Goal: Task Accomplishment & Management: Manage account settings

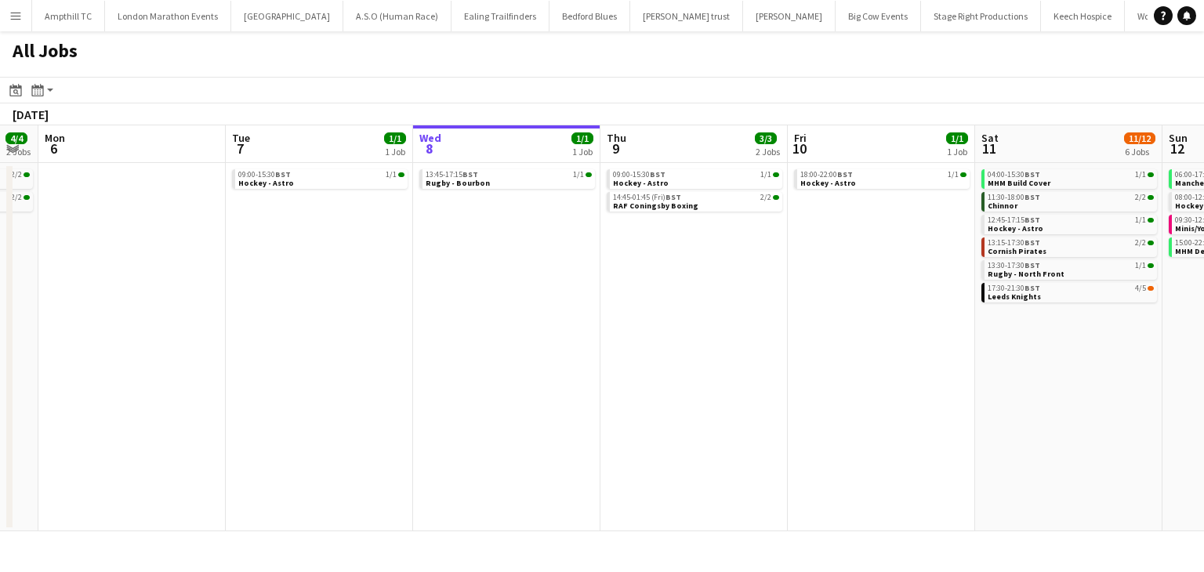
scroll to position [0, 578]
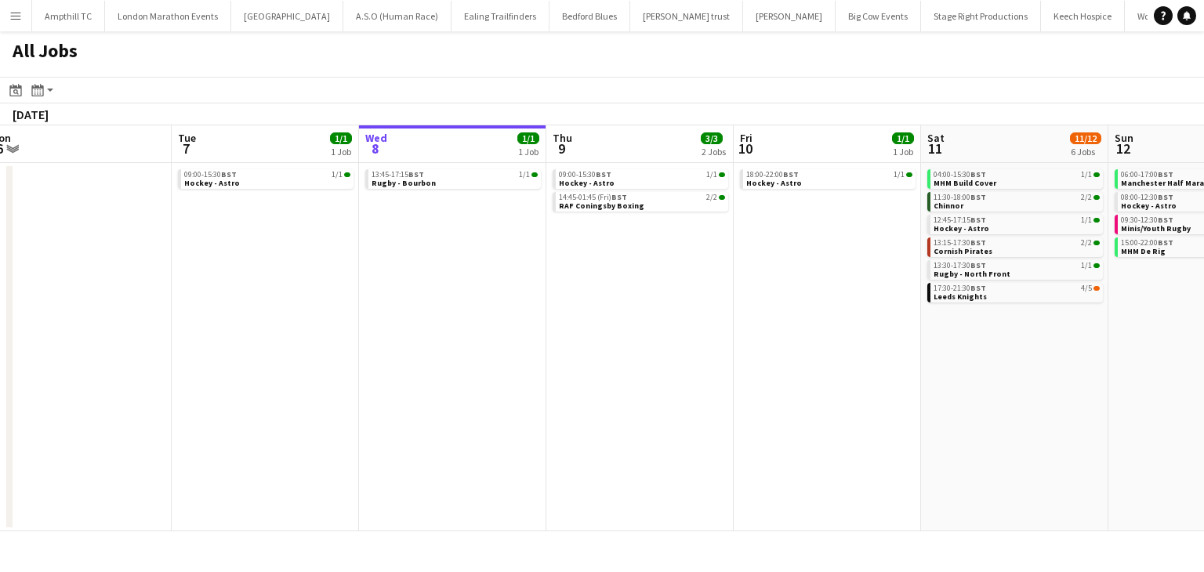
drag, startPoint x: 749, startPoint y: 299, endPoint x: 549, endPoint y: 301, distance: 199.9
click at [549, 301] on app-calendar-viewport "Fri 3 Sat 4 11/11 5 Jobs Sun 5 4/4 2 Jobs Mon 6 Tue 7 1/1 1 Job Wed 8 1/1 1 Job…" at bounding box center [602, 328] width 1204 height 406
click at [819, 177] on div "18:00-22:00 BST 1/1" at bounding box center [829, 175] width 166 height 8
click at [828, 186] on link "18:00-22:00 BST 1/1 Hockey - Astro" at bounding box center [829, 178] width 166 height 18
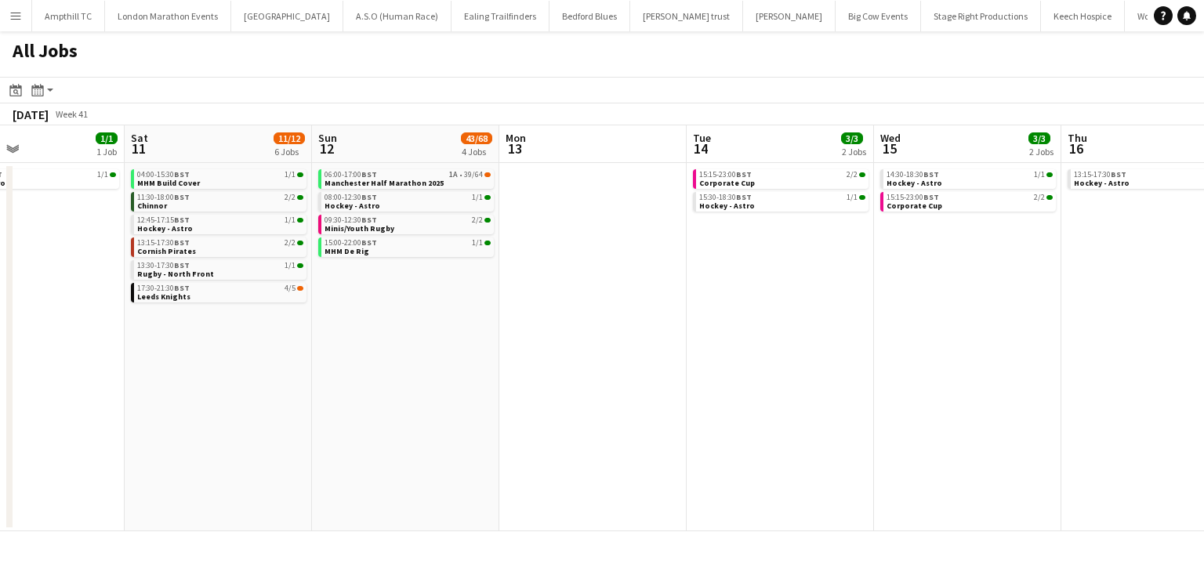
drag, startPoint x: 927, startPoint y: 375, endPoint x: 141, endPoint y: 352, distance: 786.5
click at [141, 352] on app-calendar-viewport "Tue 7 1/1 1 Job Wed 8 1/1 1 Job Thu 9 3/3 2 Jobs Fri 10 1/1 1 Job Sat 11 11/12 …" at bounding box center [602, 328] width 1204 height 406
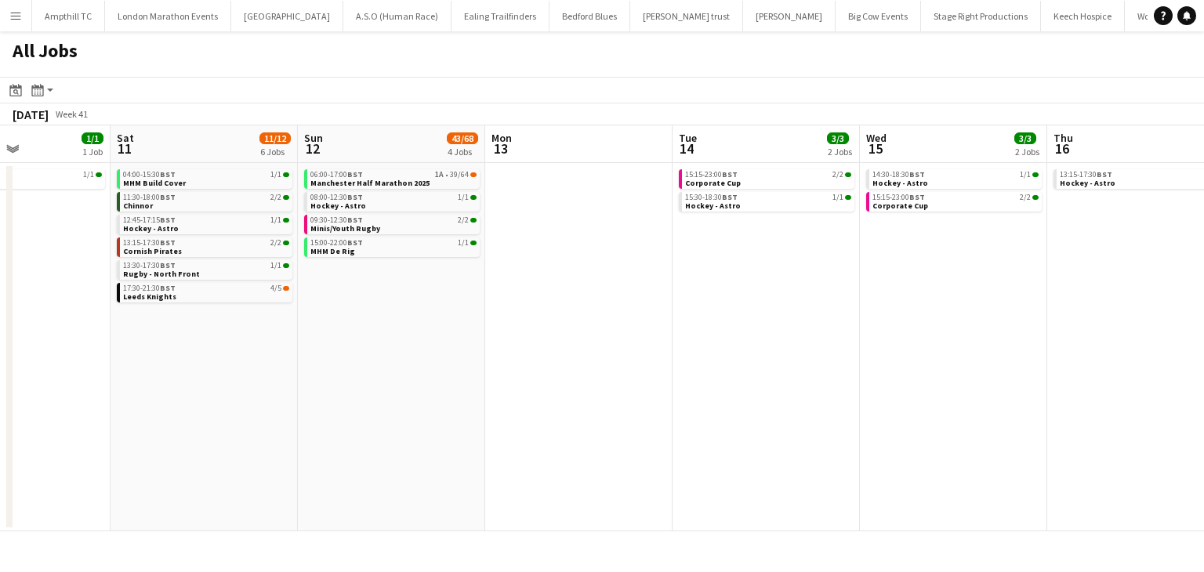
drag, startPoint x: 458, startPoint y: 333, endPoint x: 153, endPoint y: 307, distance: 306.0
click at [165, 310] on app-calendar-viewport "Tue 7 1/1 1 Job Wed 8 1/1 1 Job Thu 9 3/3 2 Jobs Fri 10 1/1 1 Job Sat 11 11/12 …" at bounding box center [602, 328] width 1204 height 406
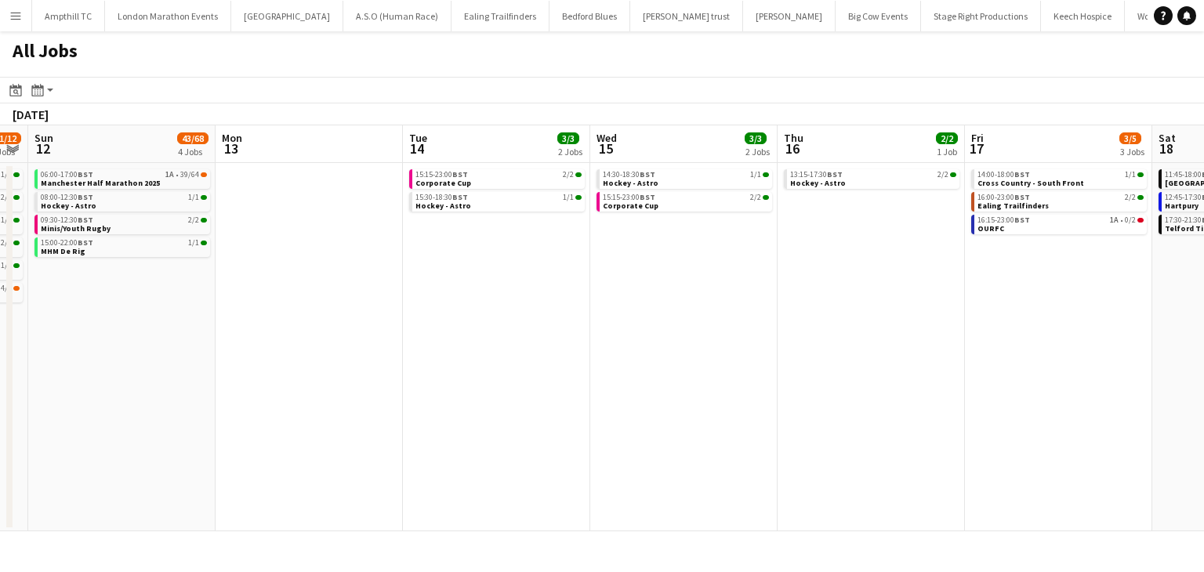
drag, startPoint x: 810, startPoint y: 313, endPoint x: 241, endPoint y: 309, distance: 569.9
click at [248, 311] on app-calendar-viewport "Thu 9 3/3 2 Jobs Fri 10 1/1 1 Job Sat 11 11/12 6 Jobs Sun 12 43/68 4 Jobs Mon 1…" at bounding box center [602, 328] width 1204 height 406
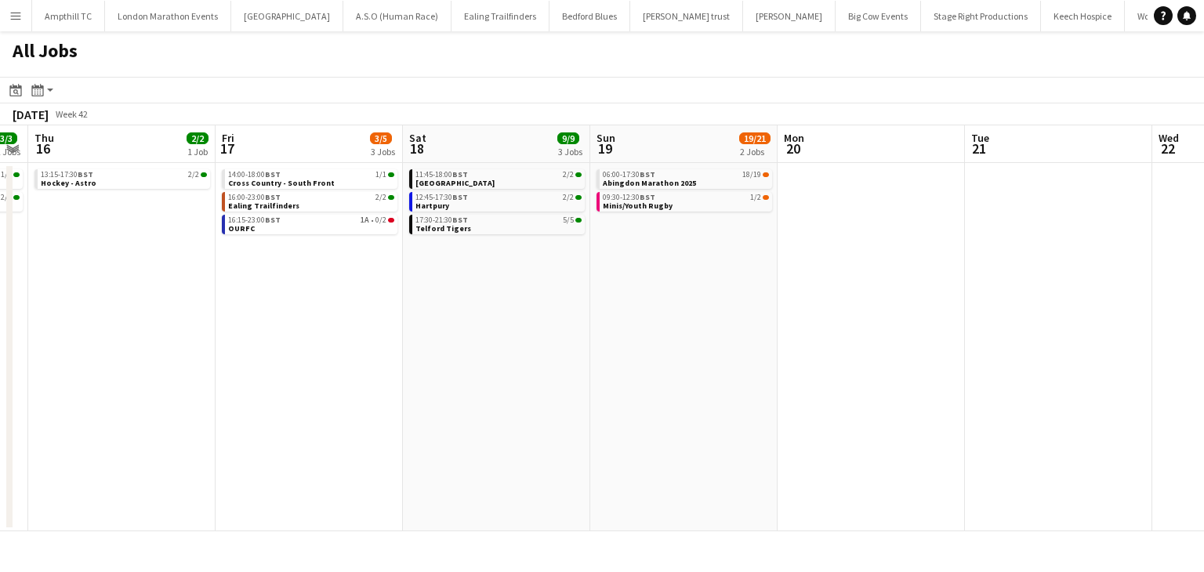
scroll to position [0, 473]
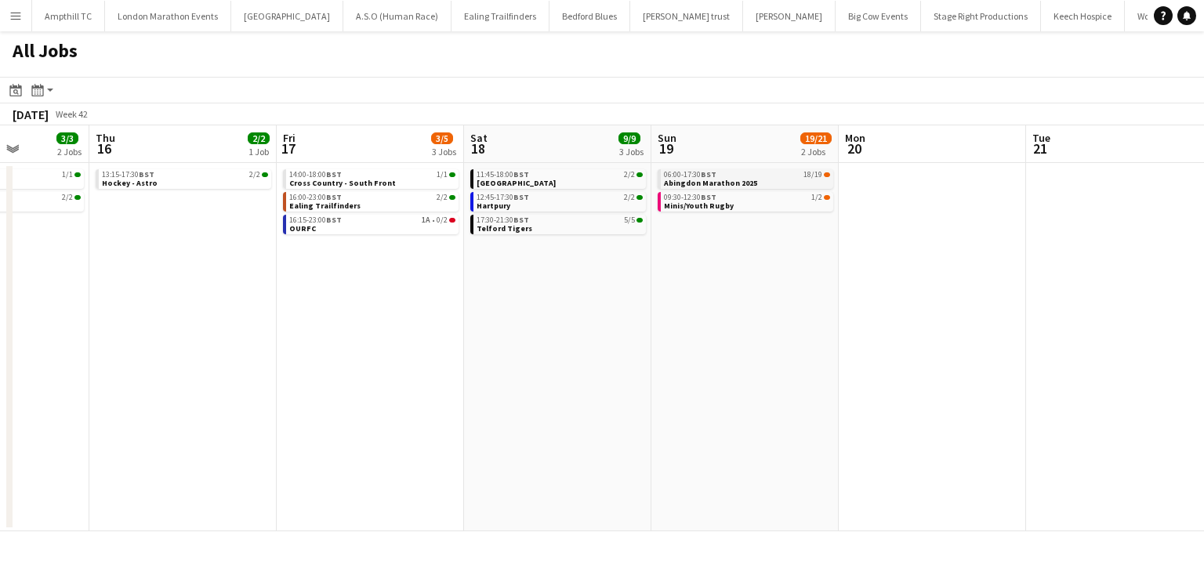
click at [767, 172] on div "06:00-17:30 BST 18/19" at bounding box center [747, 175] width 166 height 8
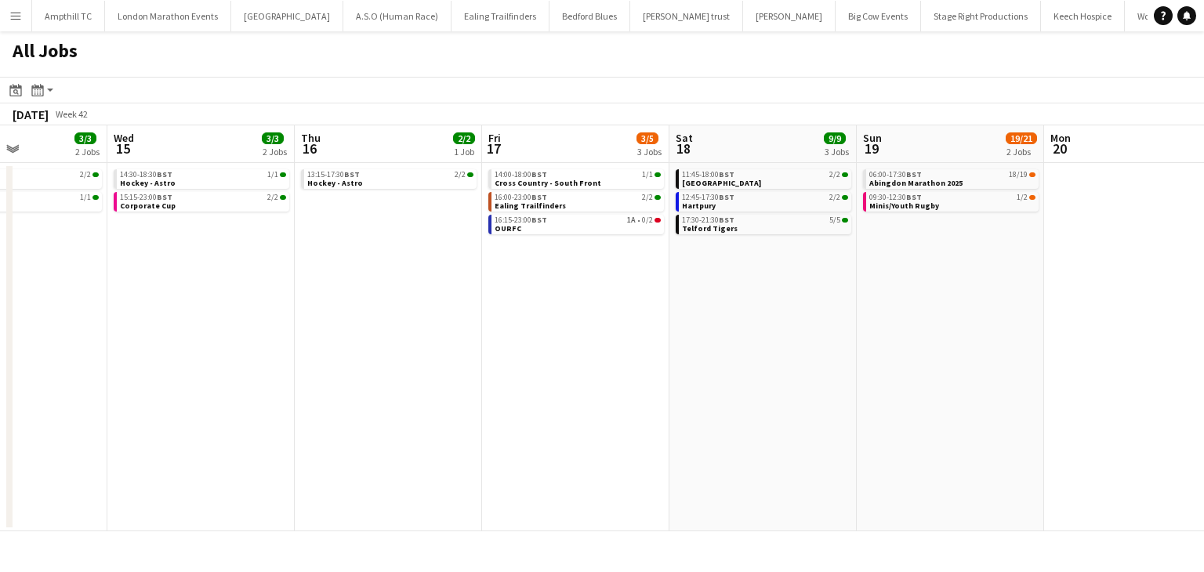
drag, startPoint x: 452, startPoint y: 255, endPoint x: 644, endPoint y: 256, distance: 191.3
click at [644, 256] on app-calendar-viewport "Sun 12 43/68 4 Jobs Mon 13 Tue 14 3/3 2 Jobs Wed 15 3/3 2 Jobs Thu 16 2/2 1 Job…" at bounding box center [602, 328] width 1204 height 406
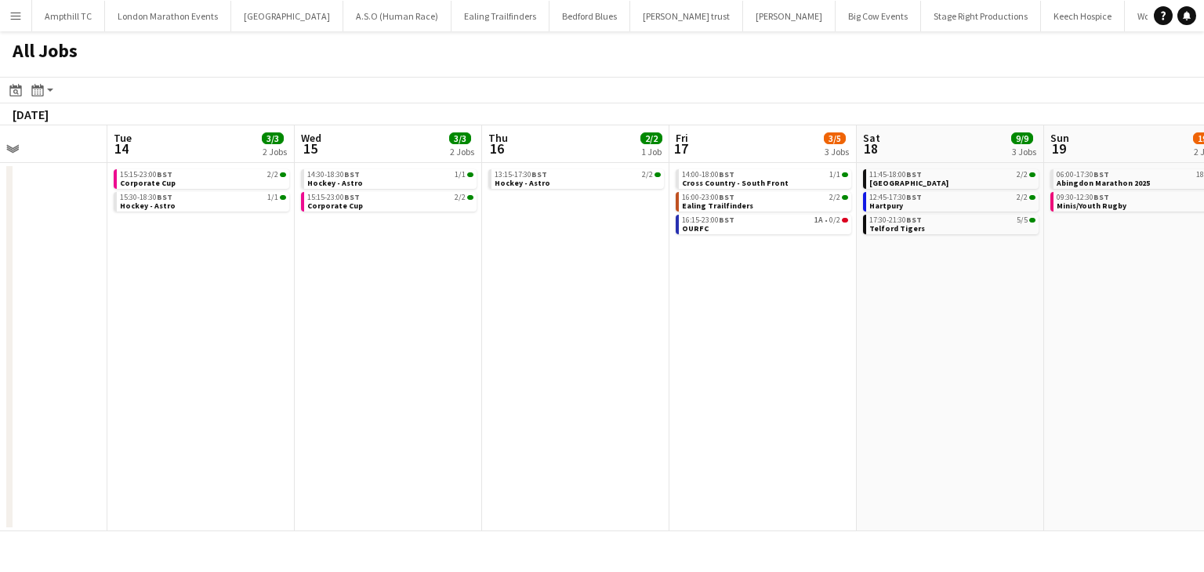
drag, startPoint x: 471, startPoint y: 239, endPoint x: 722, endPoint y: 242, distance: 250.8
click at [1069, 238] on app-calendar-viewport "Sat 11 11/12 6 Jobs Sun 12 43/68 4 Jobs Mon 13 Tue 14 3/3 2 Jobs Wed 15 3/3 2 J…" at bounding box center [602, 328] width 1204 height 406
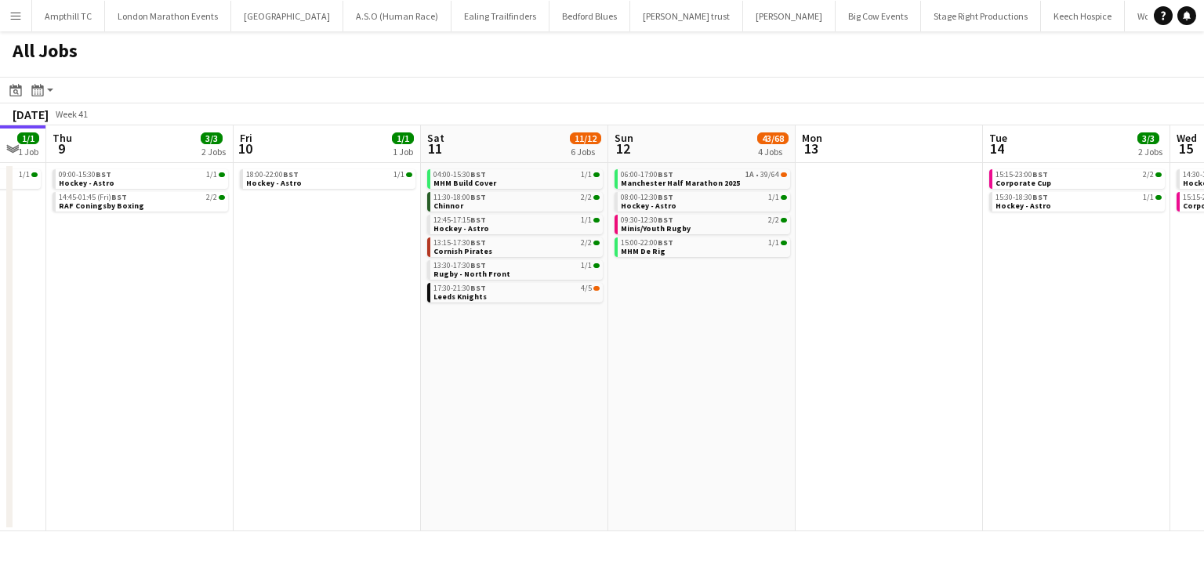
drag, startPoint x: 516, startPoint y: 242, endPoint x: 822, endPoint y: 248, distance: 306.5
click at [822, 248] on app-calendar-viewport "Tue 7 1/1 1 Job Wed 8 1/1 1 Job Thu 9 3/3 2 Jobs Fri 10 1/1 1 Job Sat 11 11/12 …" at bounding box center [602, 328] width 1204 height 406
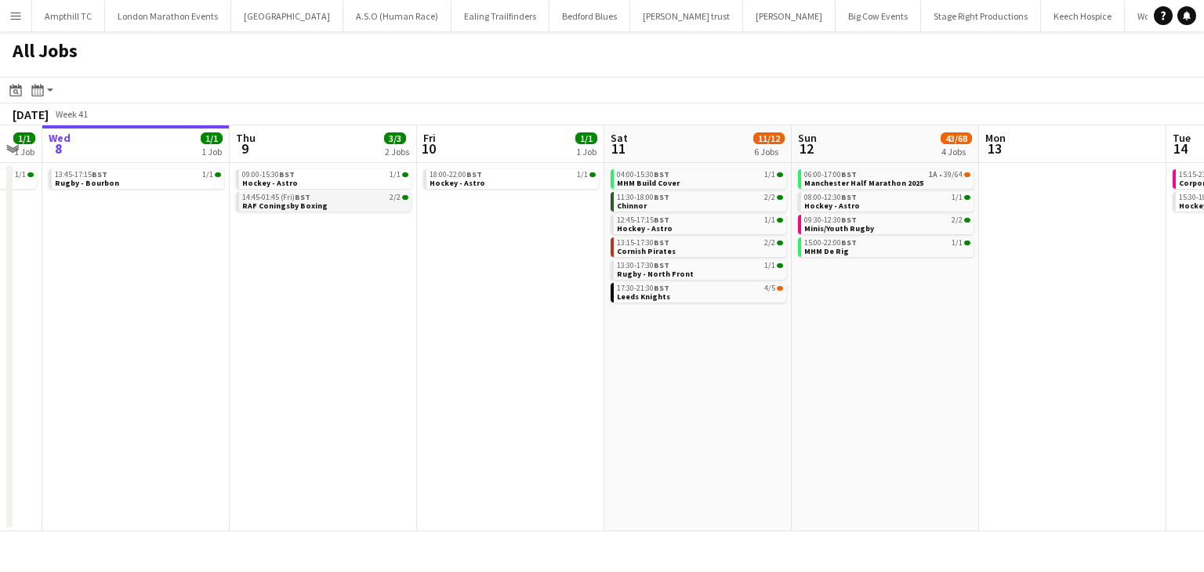
click at [280, 200] on span "14:45-01:45 (Fri) BST" at bounding box center [276, 198] width 68 height 8
click at [602, 452] on app-date-cell "18:00-22:00 BST 1/1 Hockey - Astro" at bounding box center [510, 347] width 187 height 368
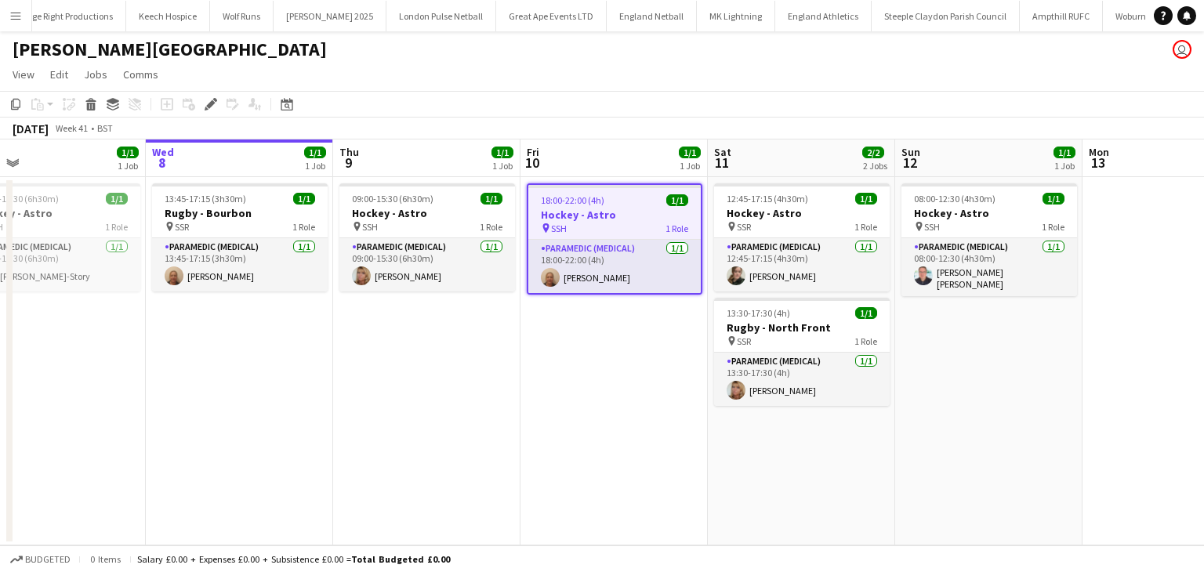
drag, startPoint x: 405, startPoint y: 373, endPoint x: 527, endPoint y: 367, distance: 121.7
click at [527, 367] on app-calendar-viewport "Sun 5 Mon 6 Tue 7 1/1 1 Job Wed 8 1/1 1 Job Thu 9 1/1 1 Job Fri 10 1/1 1 Job Sa…" at bounding box center [602, 343] width 1204 height 406
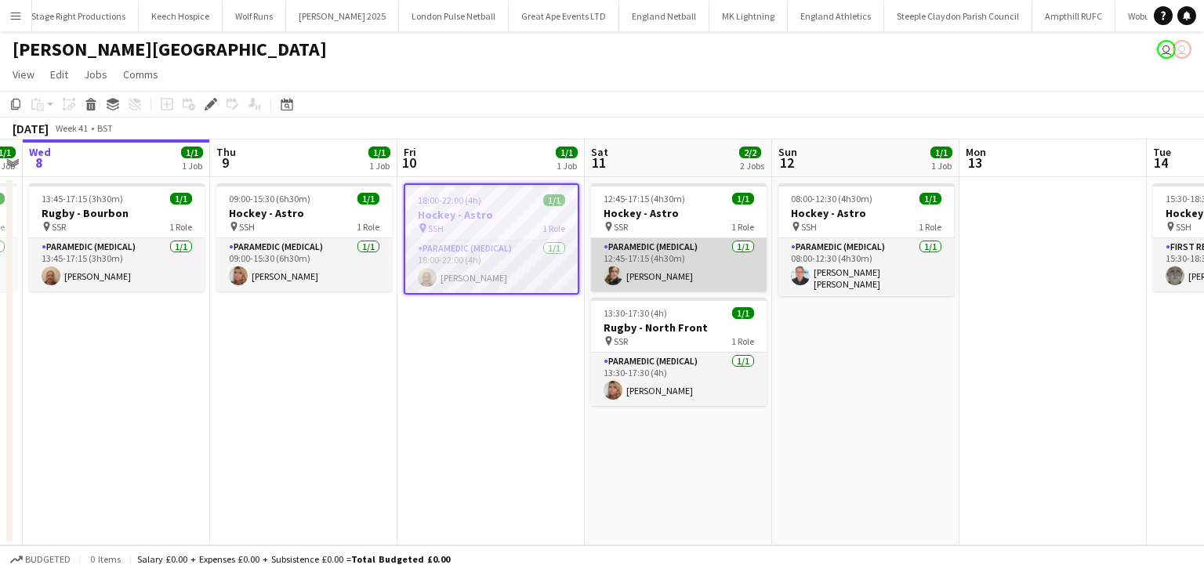
scroll to position [0, 915]
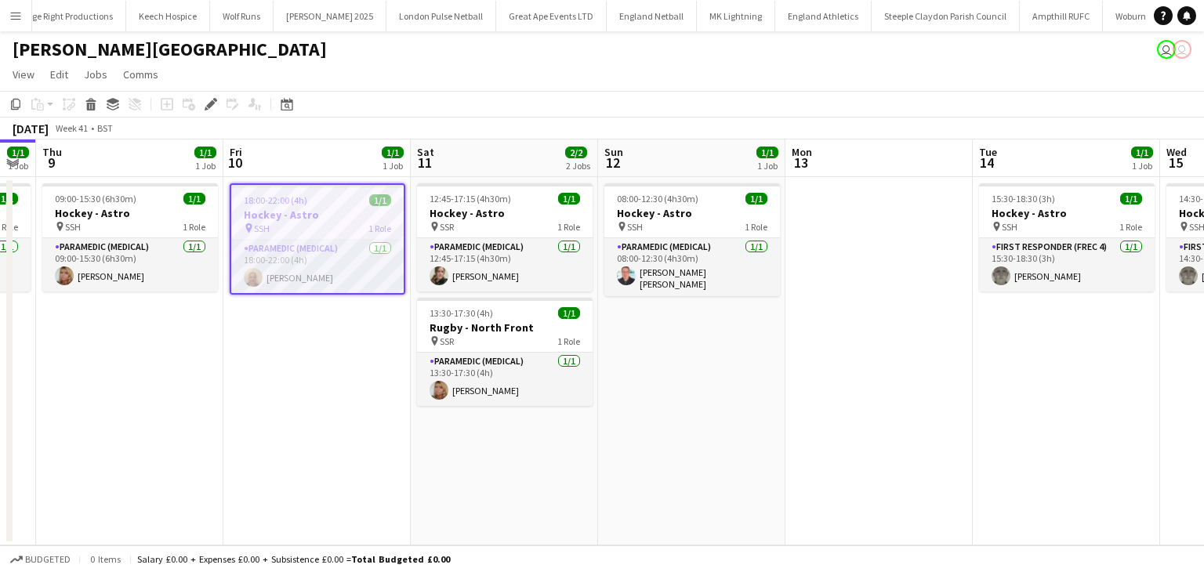
drag, startPoint x: 875, startPoint y: 352, endPoint x: 511, endPoint y: 377, distance: 364.6
click at [510, 377] on app-calendar-viewport "Sun 5 Mon 6 Tue 7 1/1 1 Job Wed 8 1/1 1 Job Thu 9 1/1 1 Job Fri 10 1/1 1 Job Sa…" at bounding box center [602, 343] width 1204 height 406
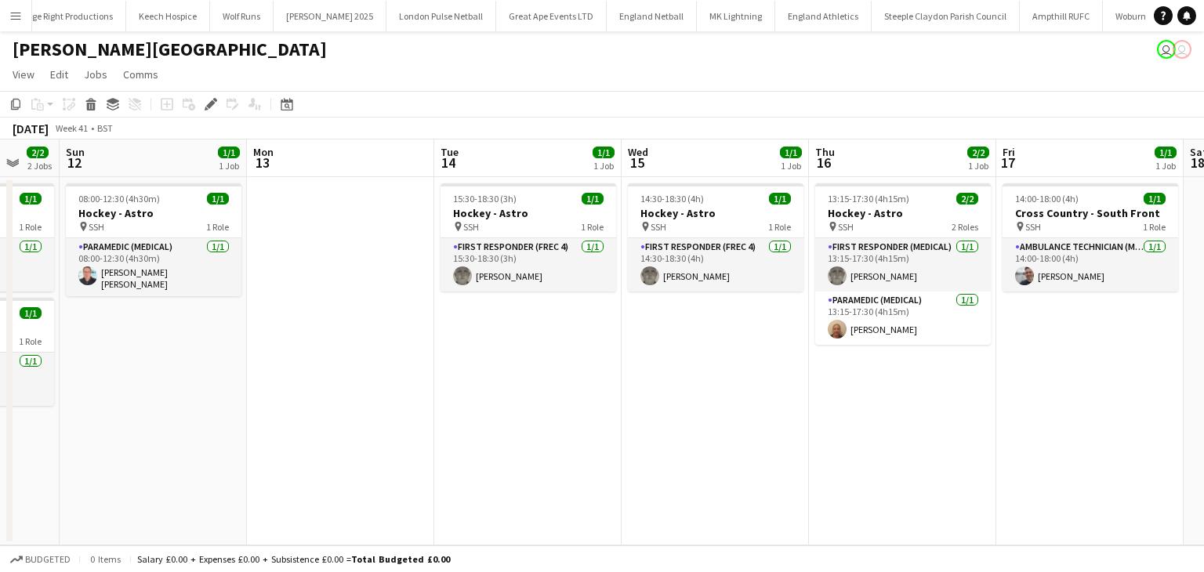
drag, startPoint x: 730, startPoint y: 330, endPoint x: 379, endPoint y: 331, distance: 350.4
click at [379, 331] on app-calendar-viewport "Wed 8 1/1 1 Job Thu 9 1/1 1 Job Fri 10 1/1 1 Job Sat 11 2/2 2 Jobs Sun 12 1/1 1…" at bounding box center [602, 343] width 1204 height 406
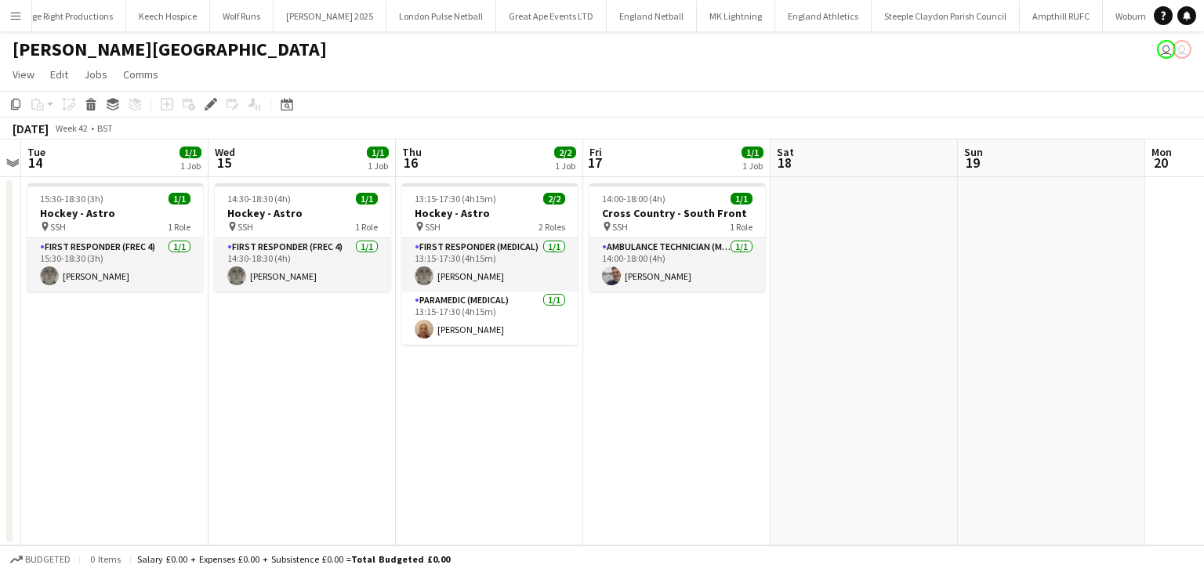
scroll to position [0, 516]
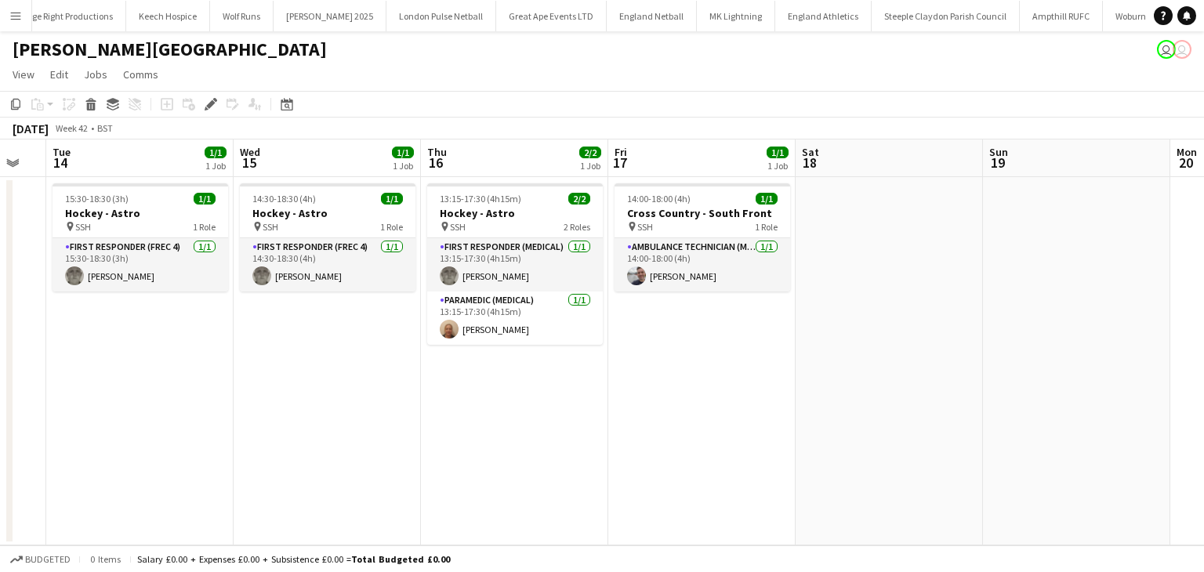
drag, startPoint x: 743, startPoint y: 381, endPoint x: 495, endPoint y: 387, distance: 247.8
click at [495, 387] on app-calendar-viewport "Sat 11 2/2 2 Jobs Sun 12 1/1 1 Job Mon 13 Tue 14 1/1 1 Job Wed 15 1/1 1 Job Thu…" at bounding box center [602, 343] width 1204 height 406
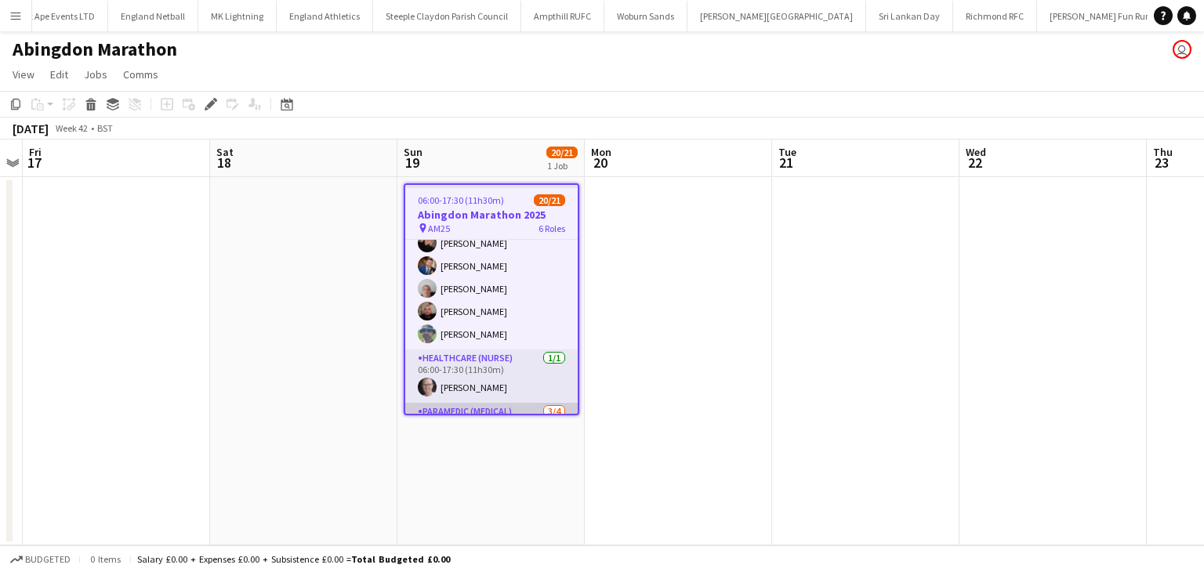
scroll to position [486, 0]
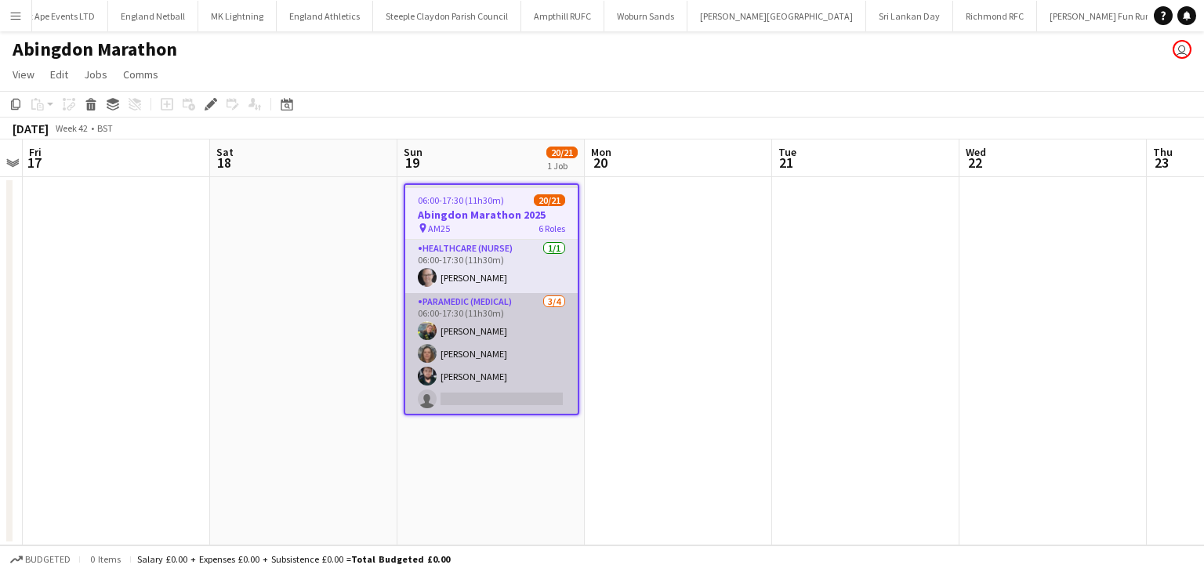
click at [496, 393] on app-card-role "Paramedic (Medical) 3/4 06:00-17:30 (11h30m) Bryony McCormick Elizabeth Wright …" at bounding box center [491, 353] width 172 height 121
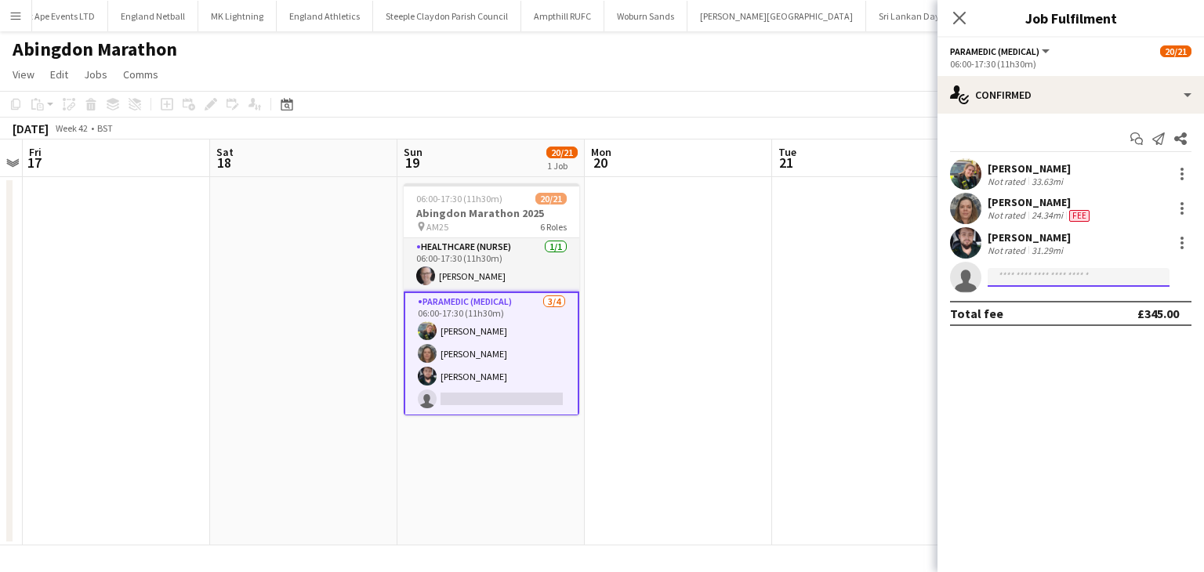
click at [1043, 286] on input at bounding box center [1079, 277] width 182 height 19
type input "****"
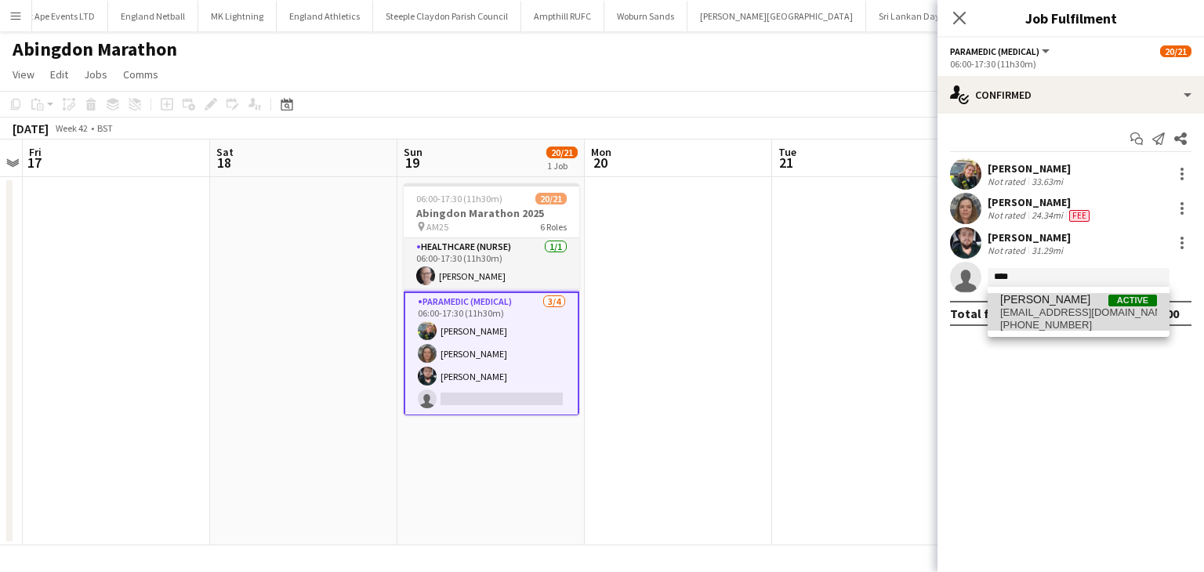
click at [1040, 314] on span "hywilson22@gmail.com" at bounding box center [1078, 312] width 157 height 13
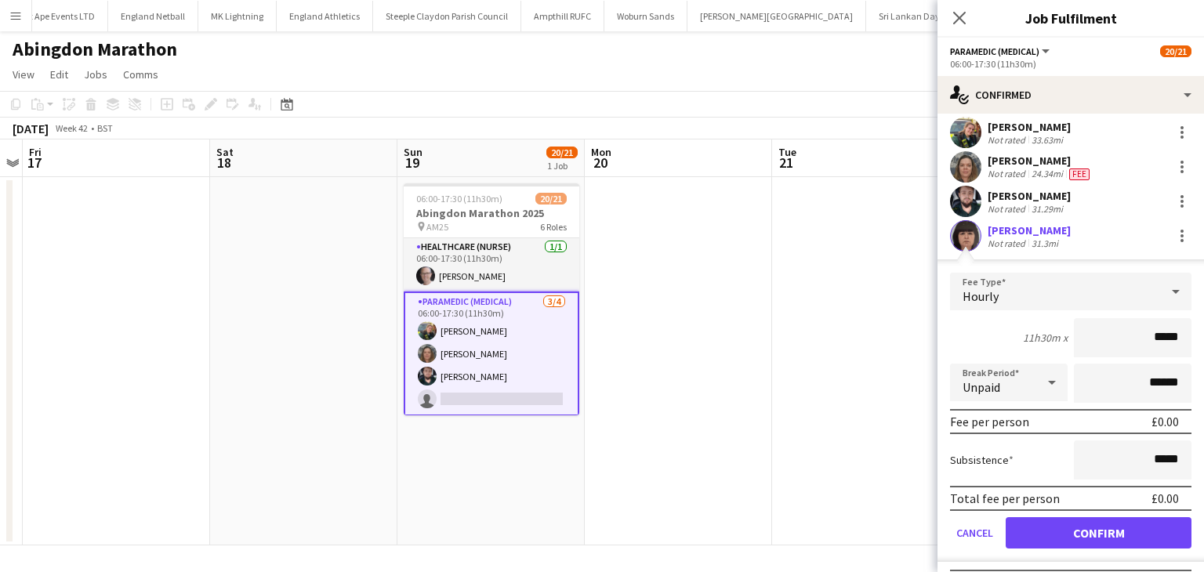
scroll to position [75, 0]
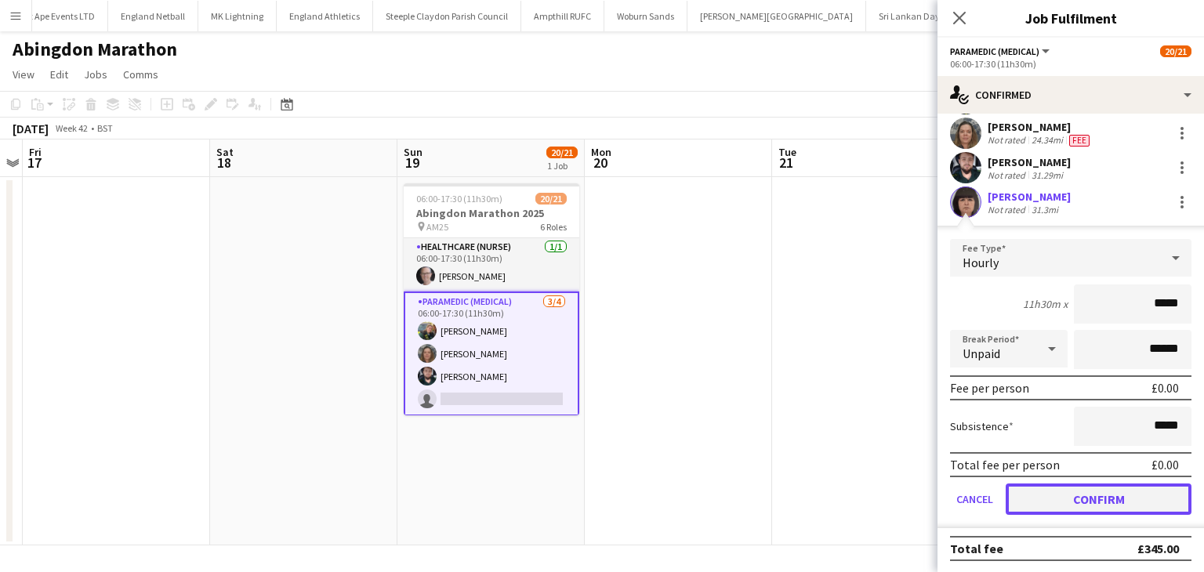
click at [1110, 499] on button "Confirm" at bounding box center [1099, 499] width 186 height 31
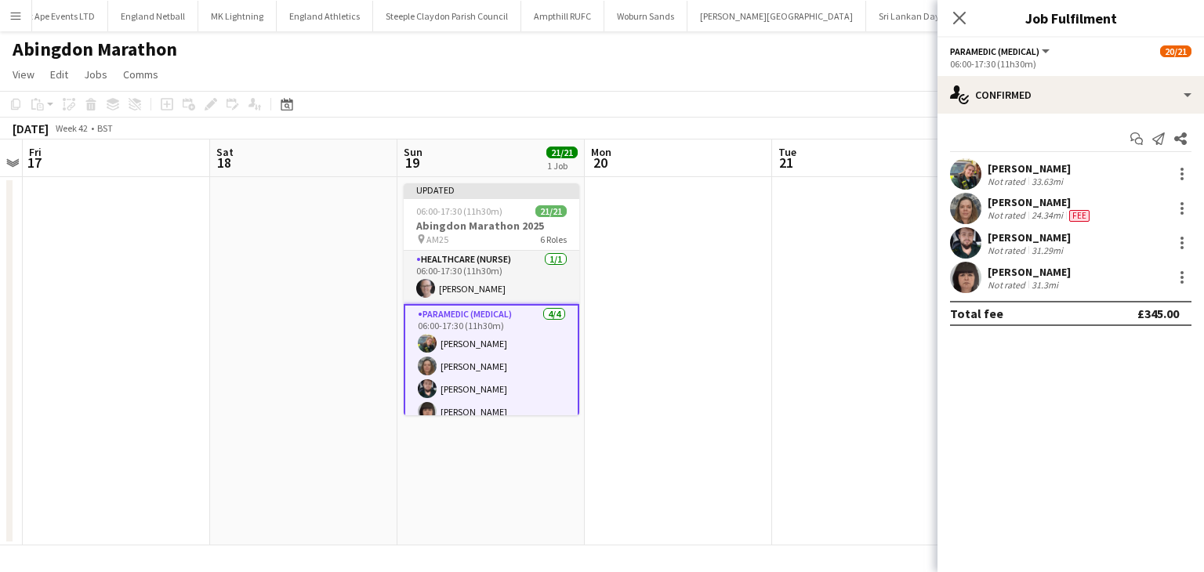
scroll to position [0, 0]
click at [950, 19] on app-icon "Close pop-in" at bounding box center [959, 18] width 23 height 23
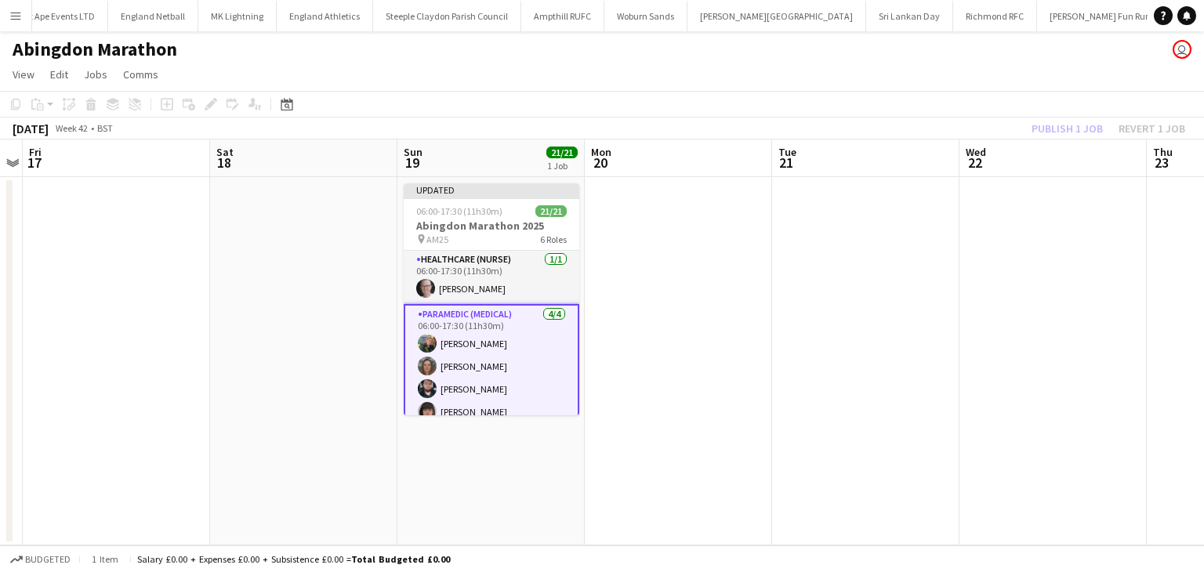
click at [1076, 125] on div "Publish 1 job Revert 1 job" at bounding box center [1108, 128] width 191 height 20
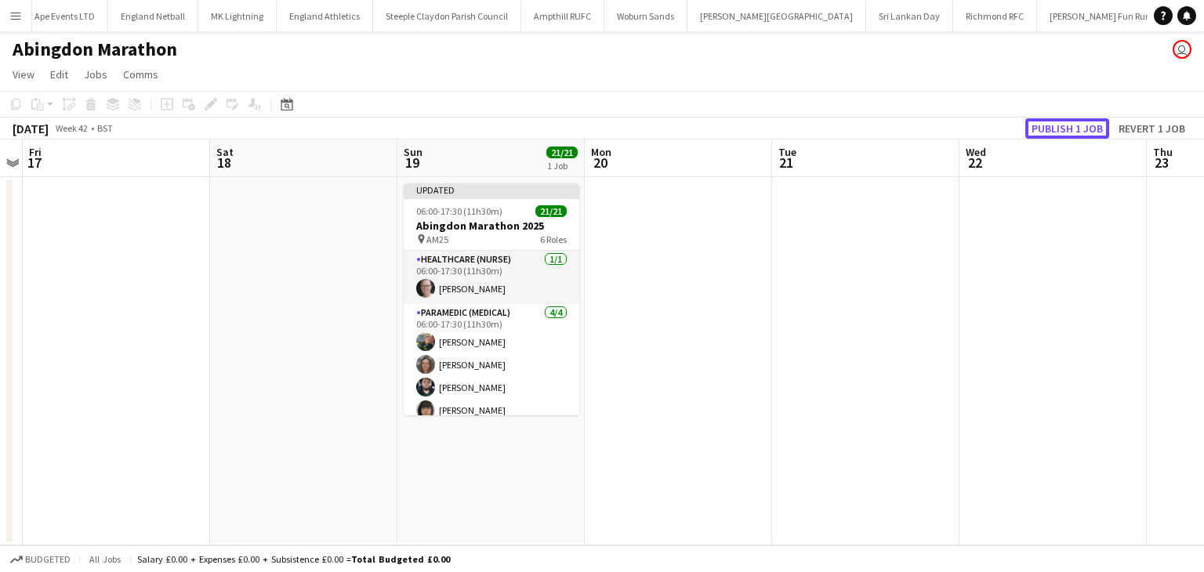
click at [1076, 125] on button "Publish 1 job" at bounding box center [1067, 128] width 84 height 20
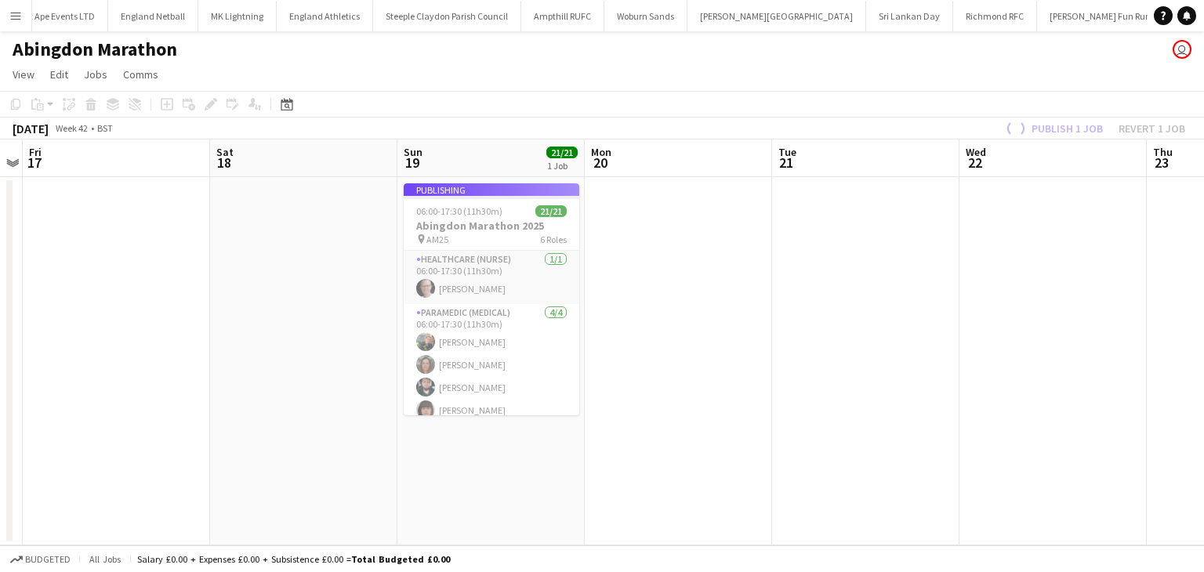
scroll to position [483, 0]
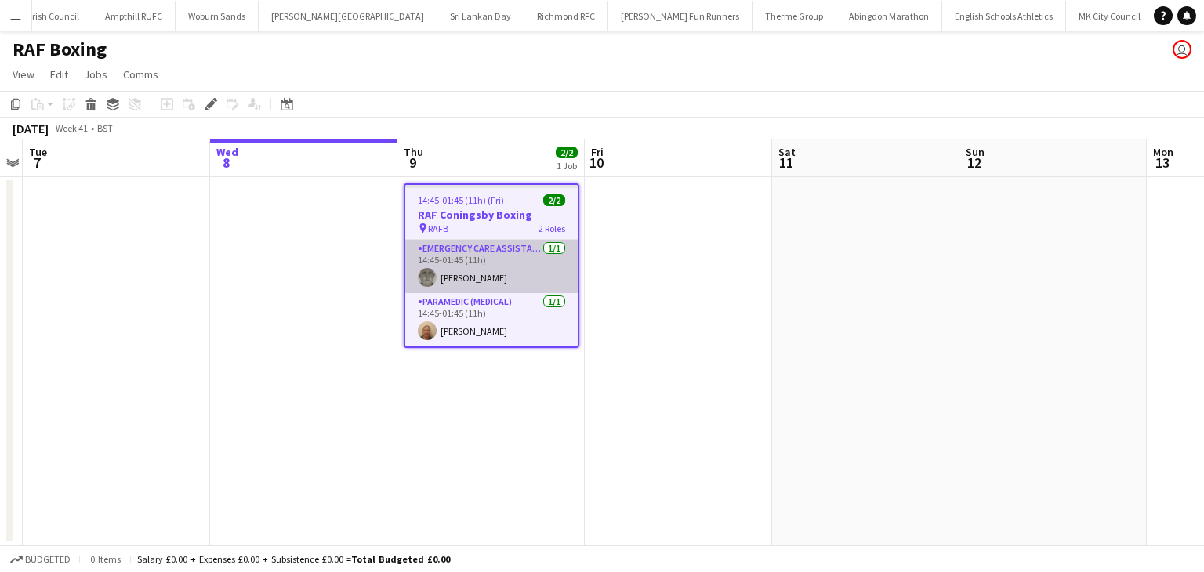
scroll to position [0, 1844]
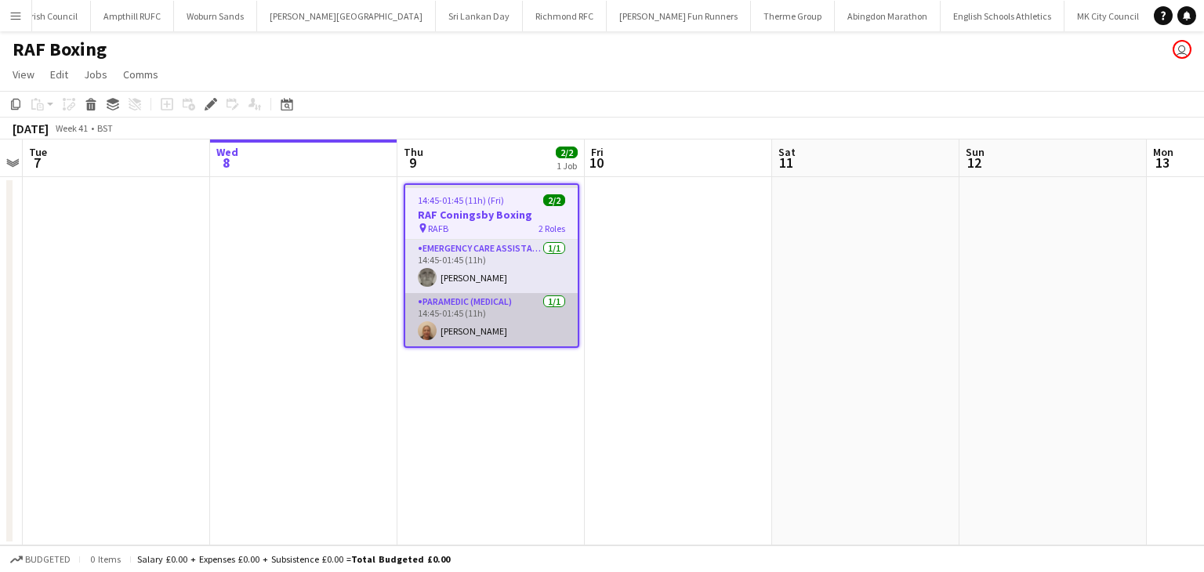
click at [515, 320] on app-card-role "Paramedic (Medical) [DATE] 14:45-01:45 (11h) [PERSON_NAME]" at bounding box center [491, 319] width 172 height 53
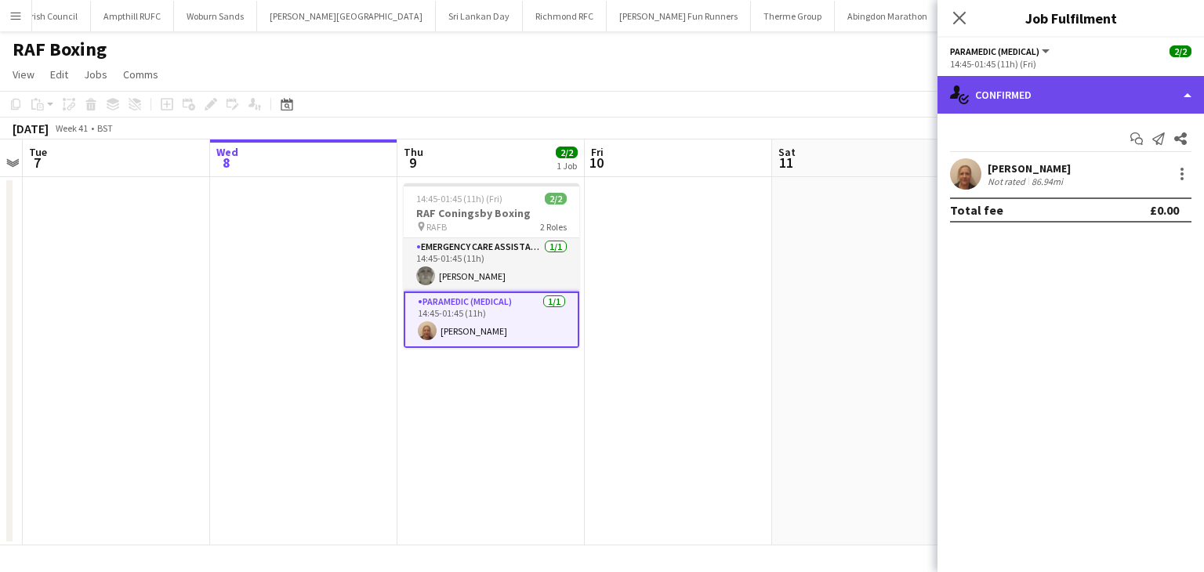
drag, startPoint x: 1100, startPoint y: 103, endPoint x: 1122, endPoint y: 139, distance: 42.6
click at [1101, 102] on div "single-neutral-actions-check-2 Confirmed" at bounding box center [1070, 95] width 267 height 38
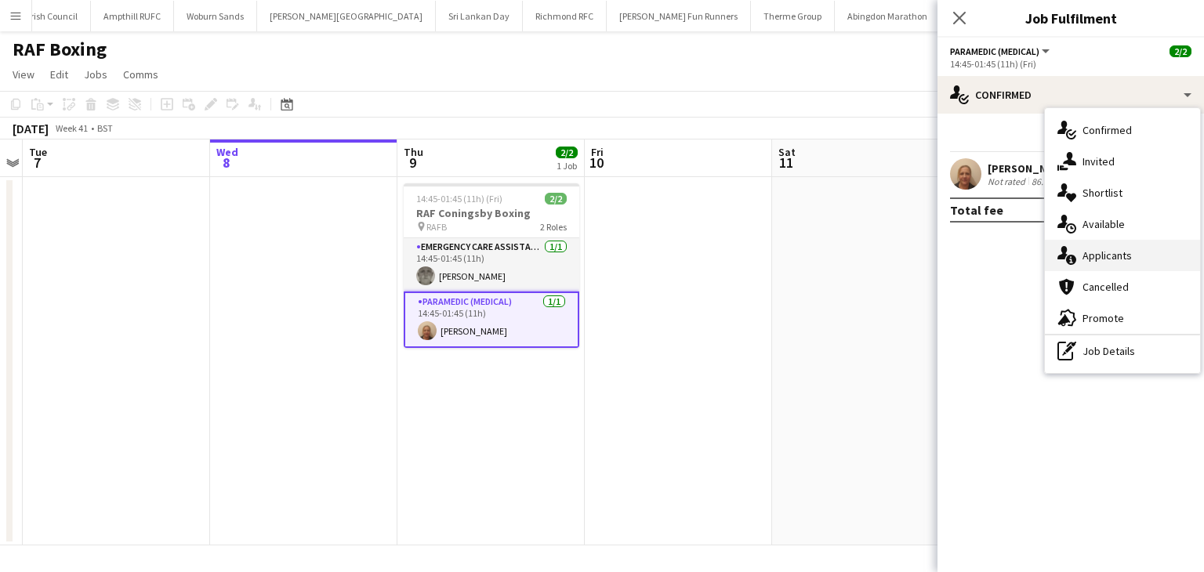
click at [1139, 252] on div "single-neutral-actions-information Applicants" at bounding box center [1122, 255] width 155 height 31
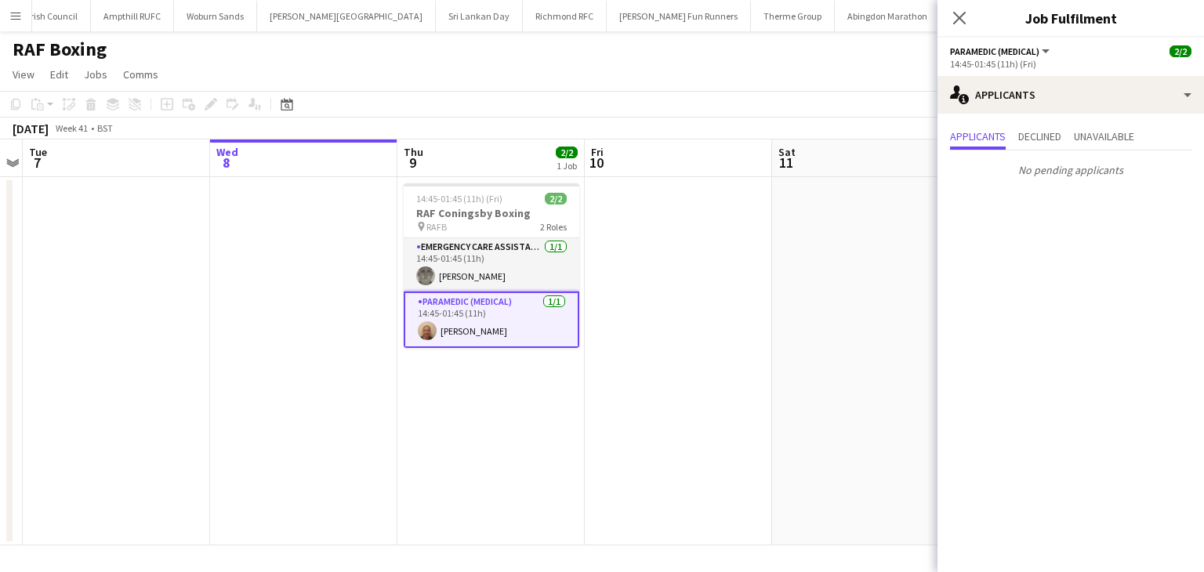
click at [1093, 155] on div "No pending applicants" at bounding box center [1070, 166] width 267 height 33
click at [1094, 142] on span "Unavailable" at bounding box center [1104, 136] width 60 height 11
click at [1016, 132] on div "Applicants Declined Unavailable" at bounding box center [1070, 138] width 241 height 24
click at [963, 6] on div "Close pop-in" at bounding box center [959, 18] width 44 height 36
click at [962, 16] on icon at bounding box center [959, 17] width 15 height 15
